Goal: Task Accomplishment & Management: Manage account settings

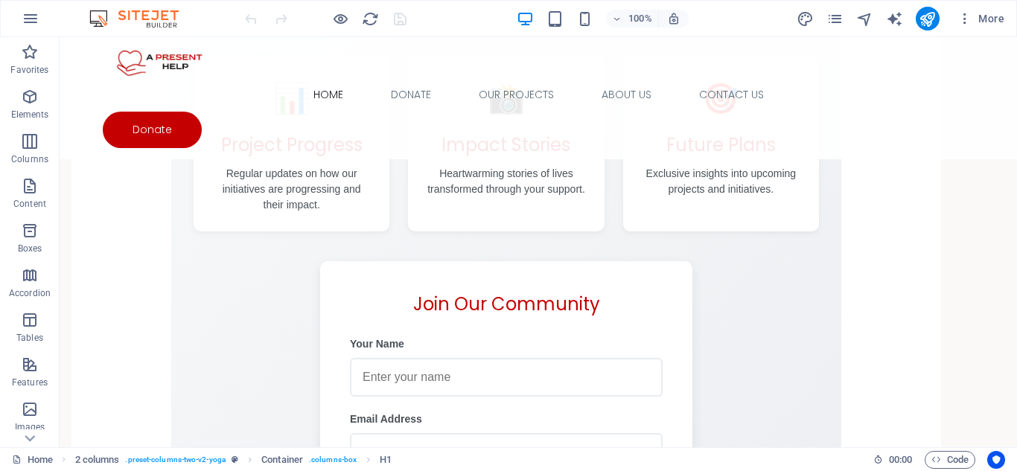
scroll to position [6104, 0]
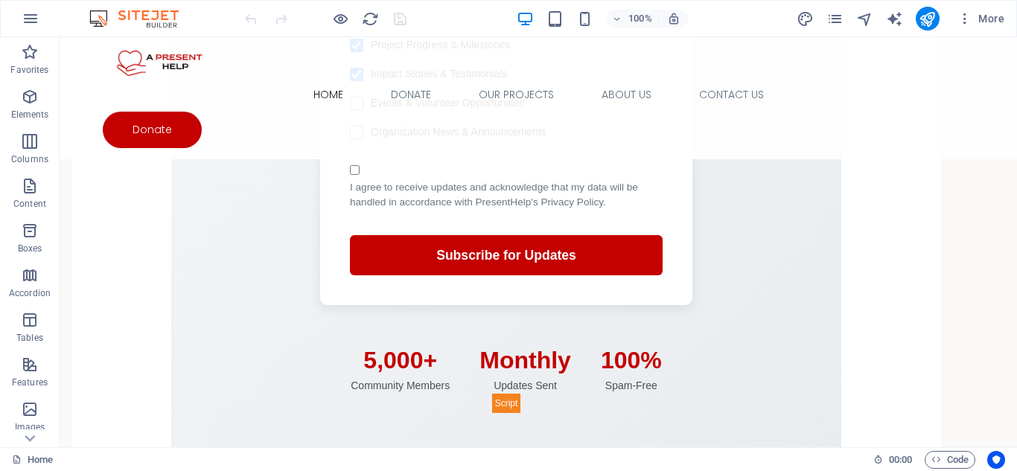
drag, startPoint x: 1017, startPoint y: 60, endPoint x: 1057, endPoint y: 487, distance: 429.4
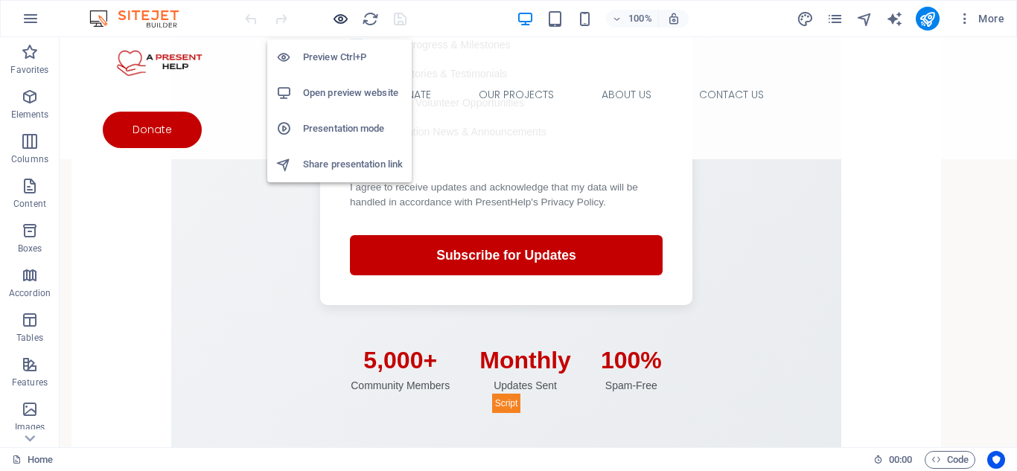
click at [341, 17] on icon "button" at bounding box center [340, 18] width 17 height 17
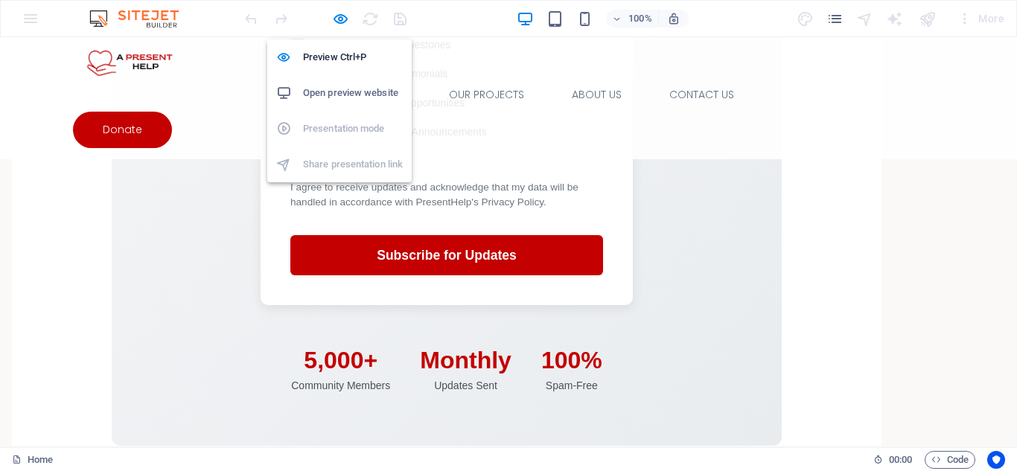
scroll to position [6084, 0]
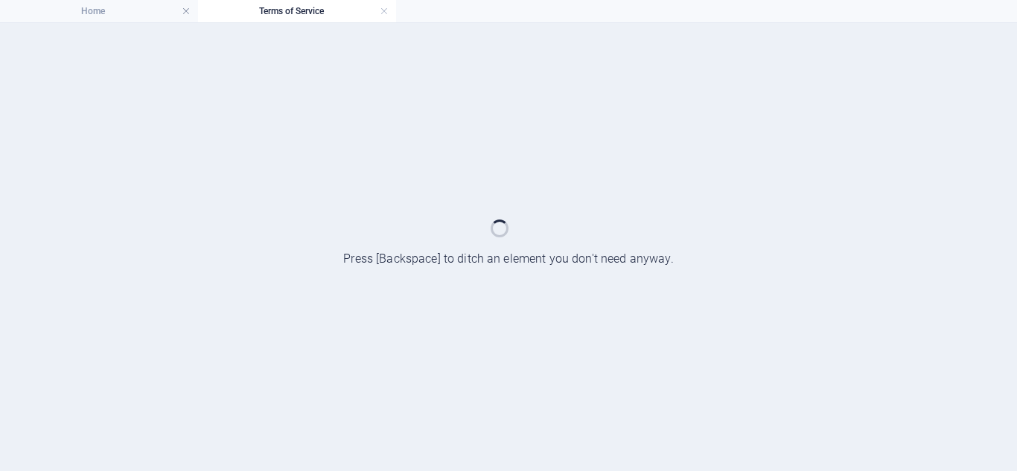
scroll to position [0, 0]
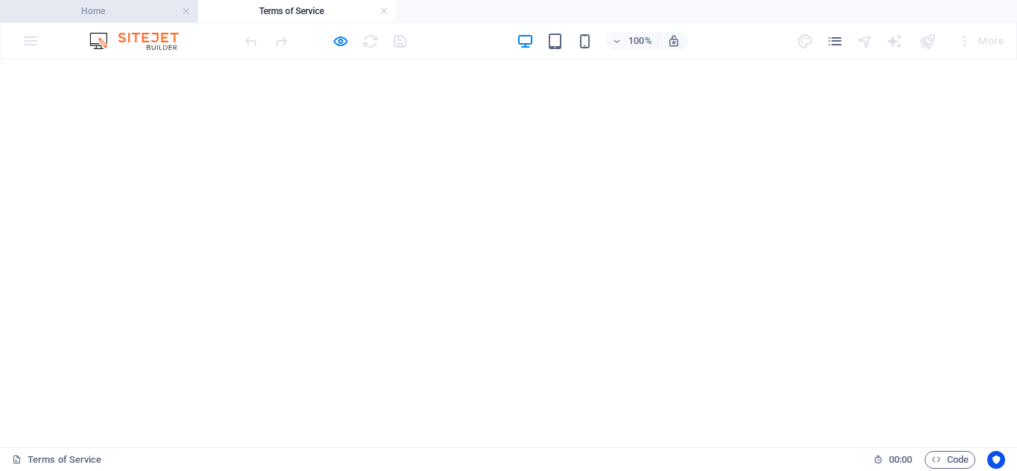
drag, startPoint x: 116, startPoint y: 13, endPoint x: 149, endPoint y: 12, distance: 32.8
click at [116, 13] on h4 "Home" at bounding box center [99, 11] width 198 height 16
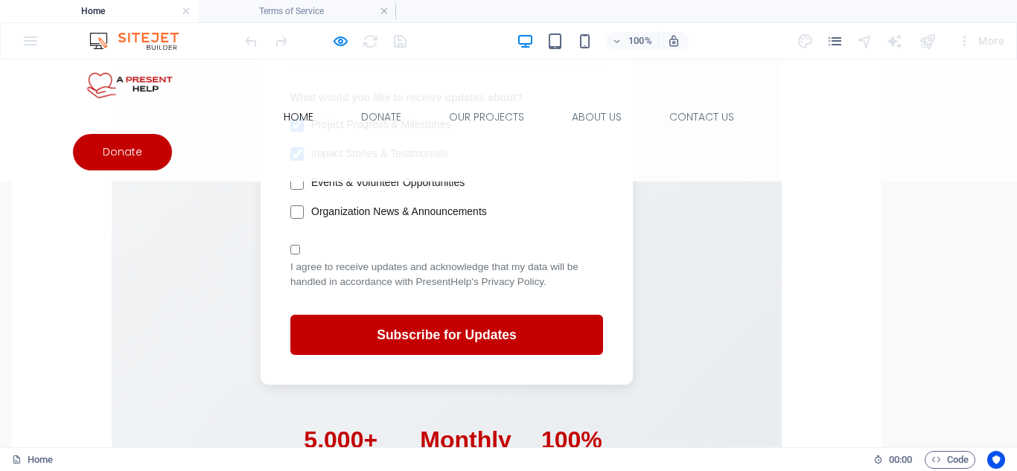
scroll to position [6107, 0]
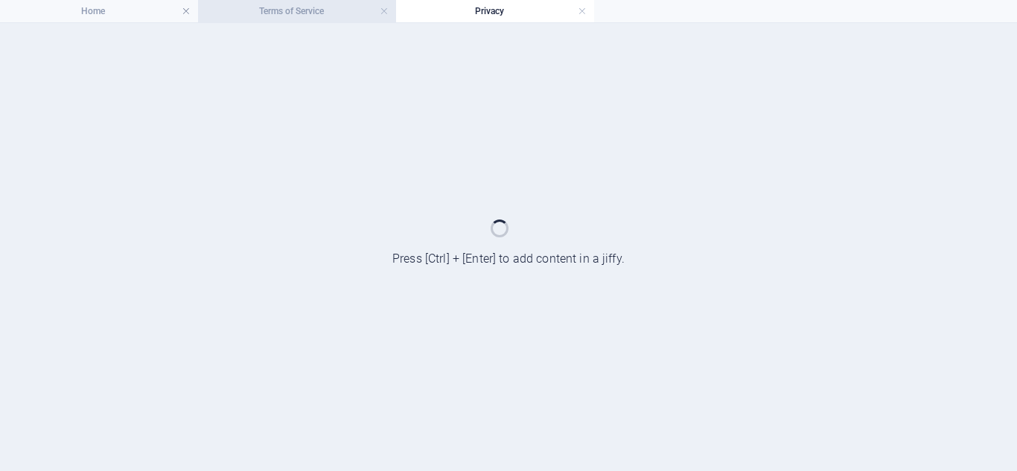
click at [321, 16] on h4 "Terms of Service" at bounding box center [297, 11] width 198 height 16
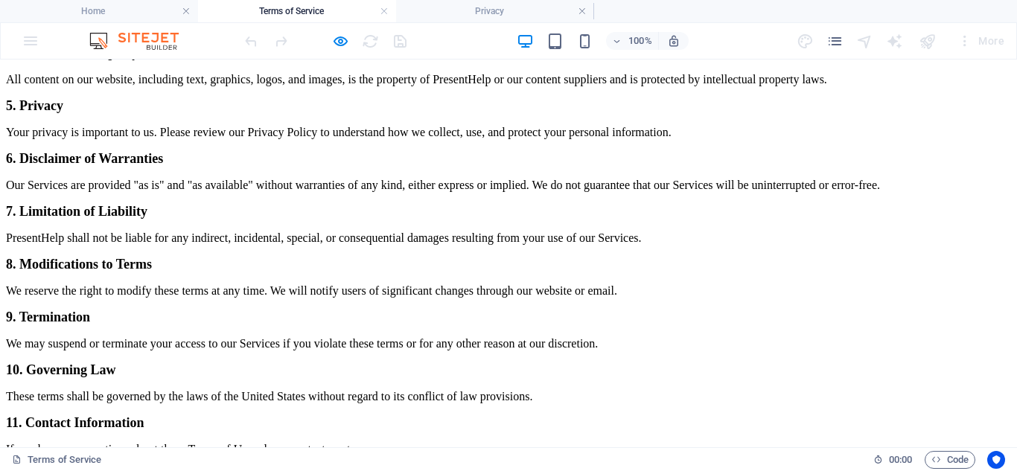
scroll to position [668, 0]
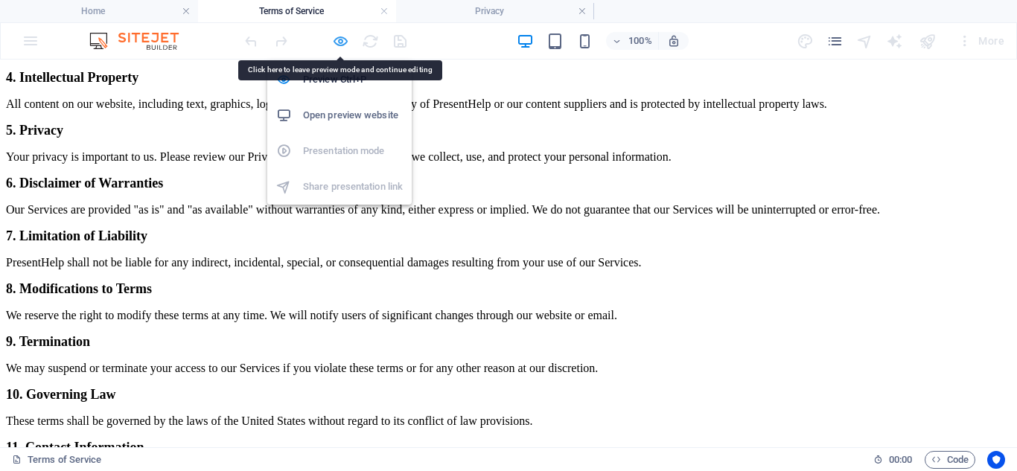
click at [336, 39] on icon "button" at bounding box center [340, 41] width 17 height 17
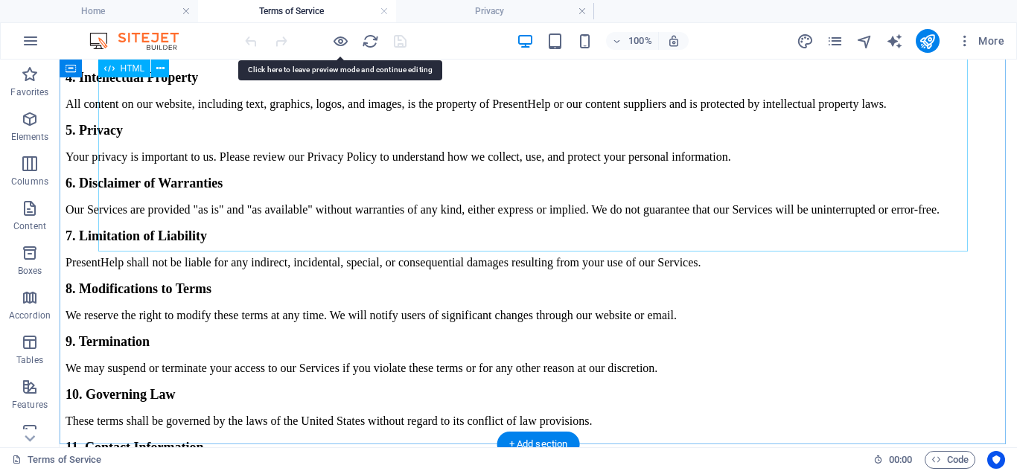
click at [360, 234] on div "Terms of Use - PresentHelp Terms of Use Current Version 1. Acceptance of Terms …" at bounding box center [539, 26] width 946 height 909
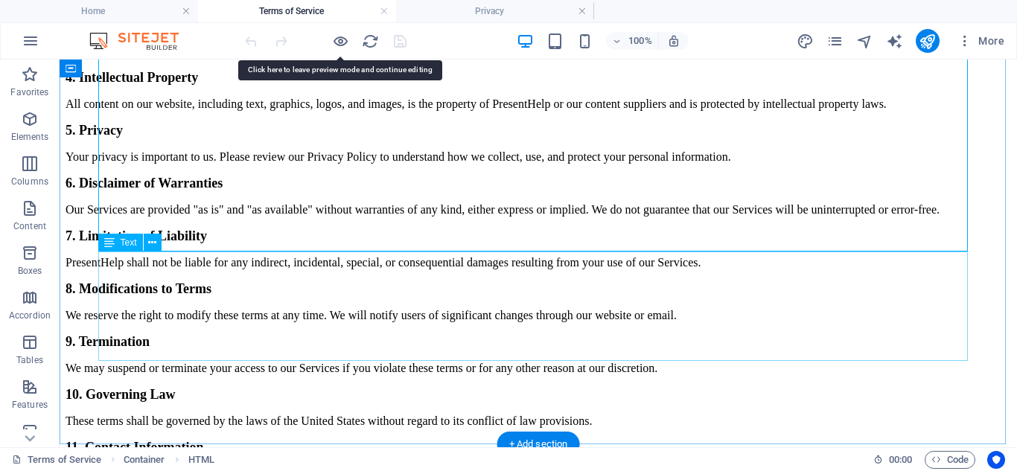
drag, startPoint x: 203, startPoint y: 256, endPoint x: 264, endPoint y: 316, distance: 85.3
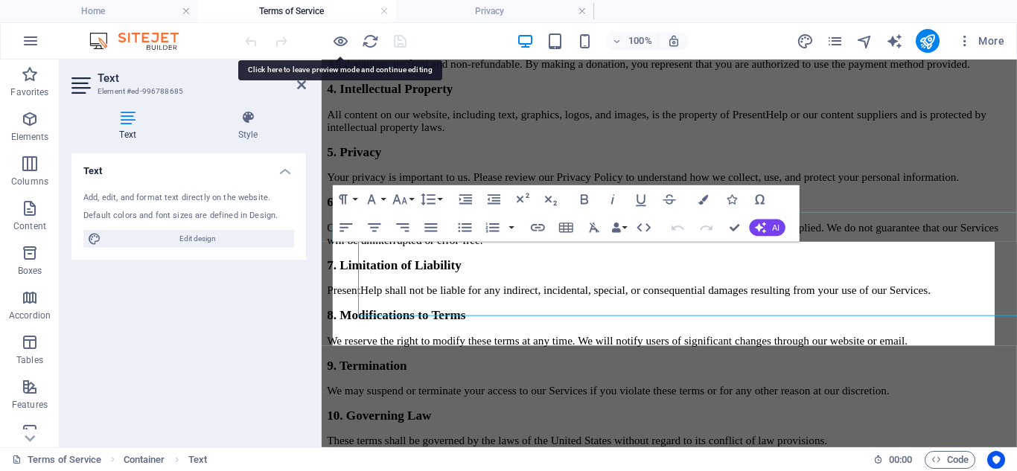
scroll to position [699, 0]
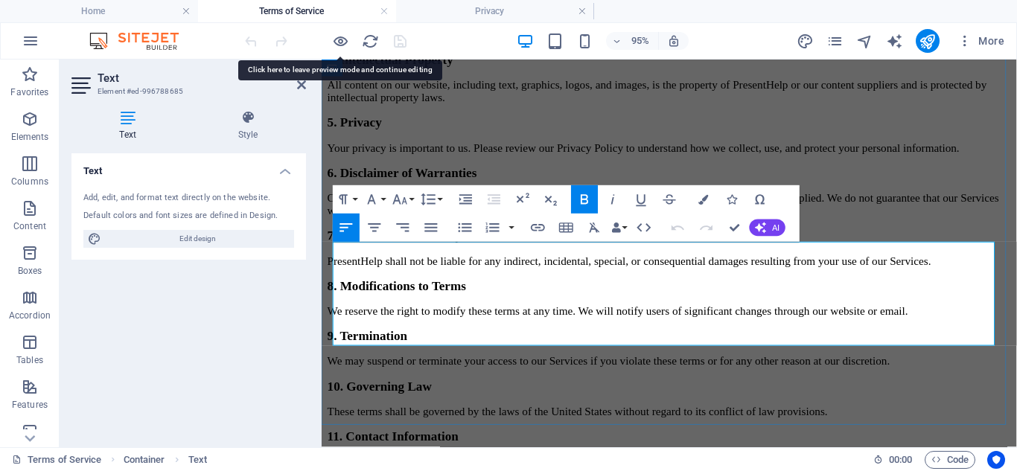
click at [297, 87] on icon at bounding box center [301, 85] width 9 height 12
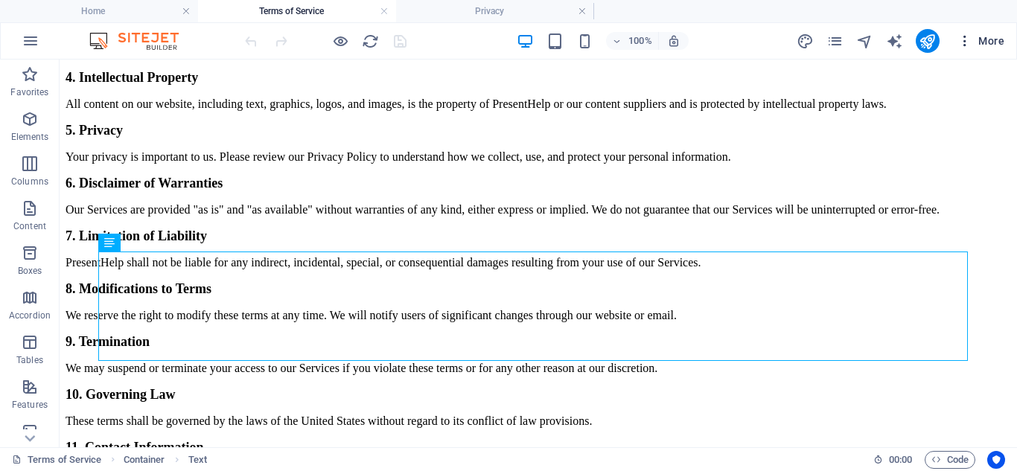
click at [993, 41] on span "More" at bounding box center [981, 41] width 47 height 15
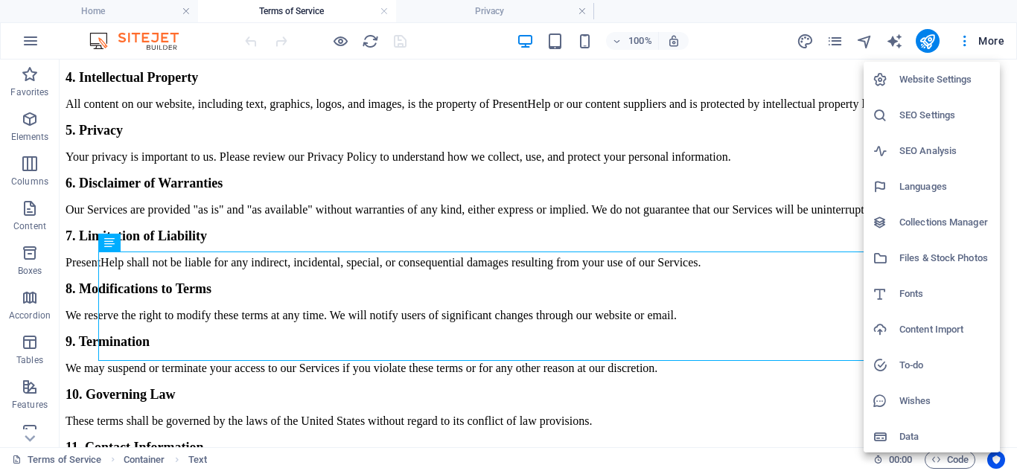
click at [938, 78] on h6 "Website Settings" at bounding box center [946, 80] width 92 height 18
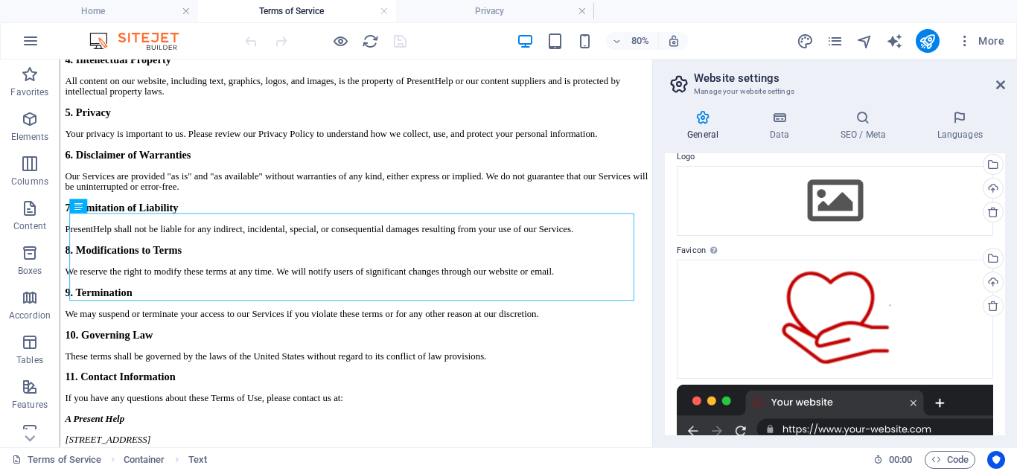
scroll to position [0, 0]
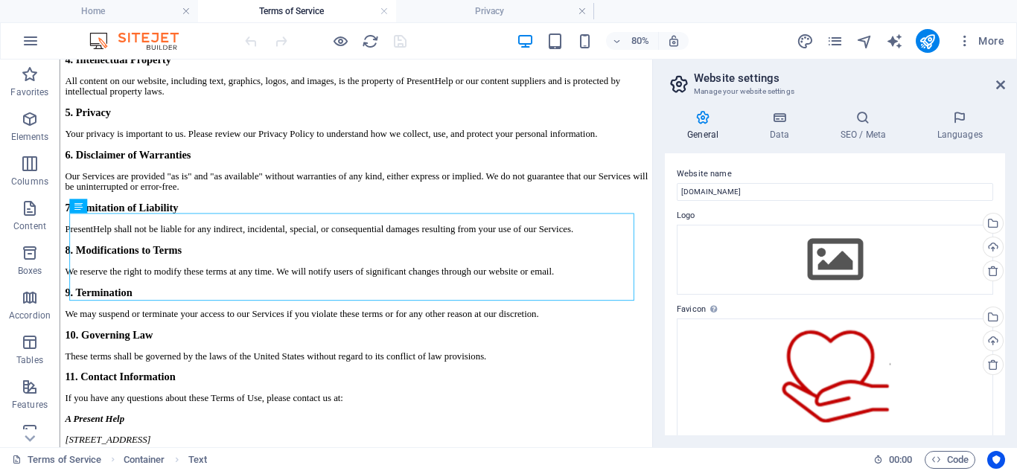
click at [776, 108] on div "General Data SEO / Meta Languages Website name [DOMAIN_NAME] Logo Drag files he…" at bounding box center [835, 272] width 364 height 349
click at [782, 125] on h4 "Data" at bounding box center [782, 125] width 71 height 31
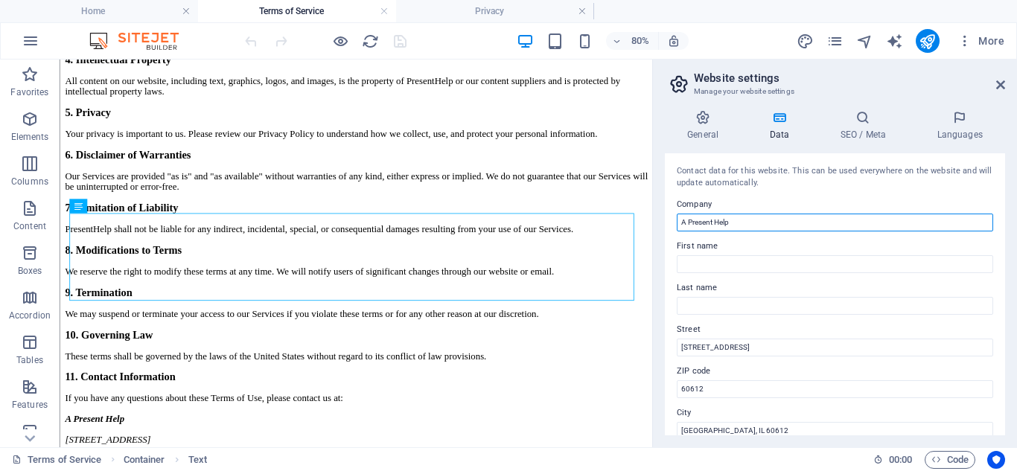
drag, startPoint x: 769, startPoint y: 221, endPoint x: 673, endPoint y: 223, distance: 96.1
click at [672, 223] on div "Contact data for this website. This can be used everywhere on the website and w…" at bounding box center [835, 294] width 340 height 282
paste input "Present Help Nfp"
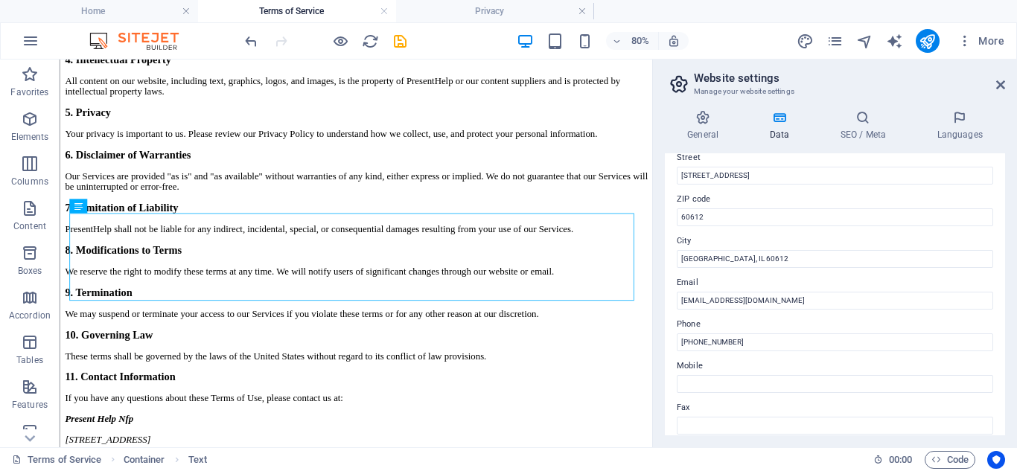
scroll to position [175, 0]
type input "Present Help Nfp"
click at [998, 89] on icon at bounding box center [1001, 85] width 9 height 12
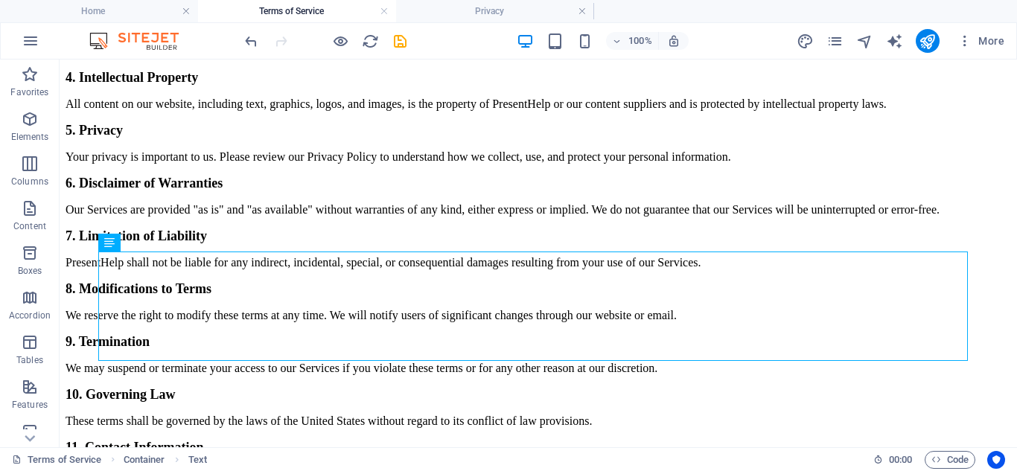
scroll to position [0, 0]
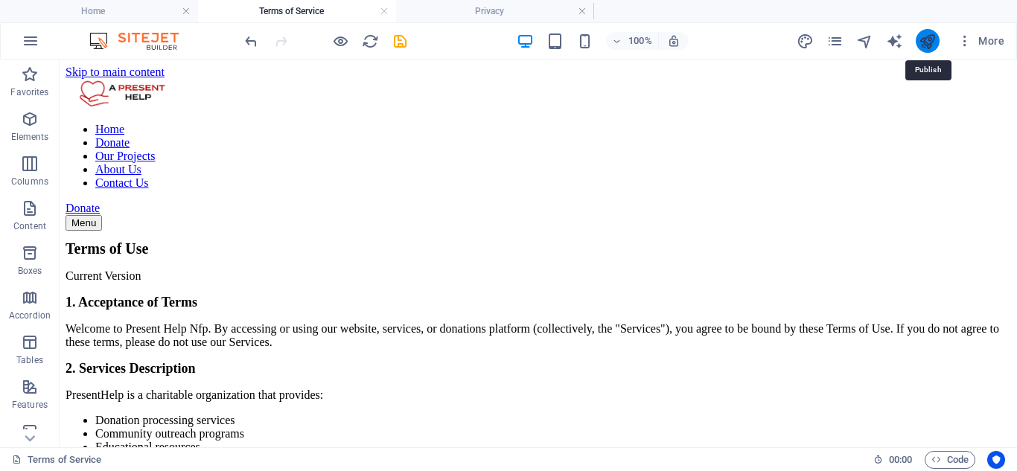
click at [928, 43] on icon "publish" at bounding box center [927, 41] width 17 height 17
